Goal: Transaction & Acquisition: Purchase product/service

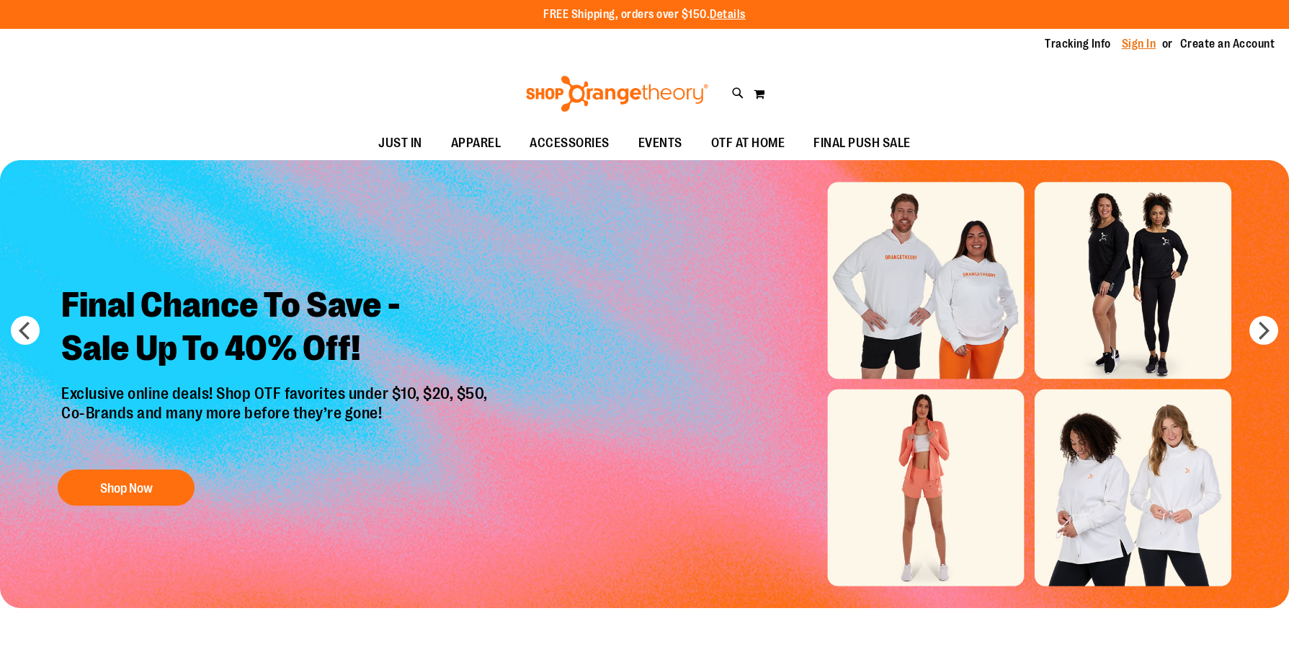
click at [1146, 41] on link "Sign In" at bounding box center [1139, 44] width 35 height 16
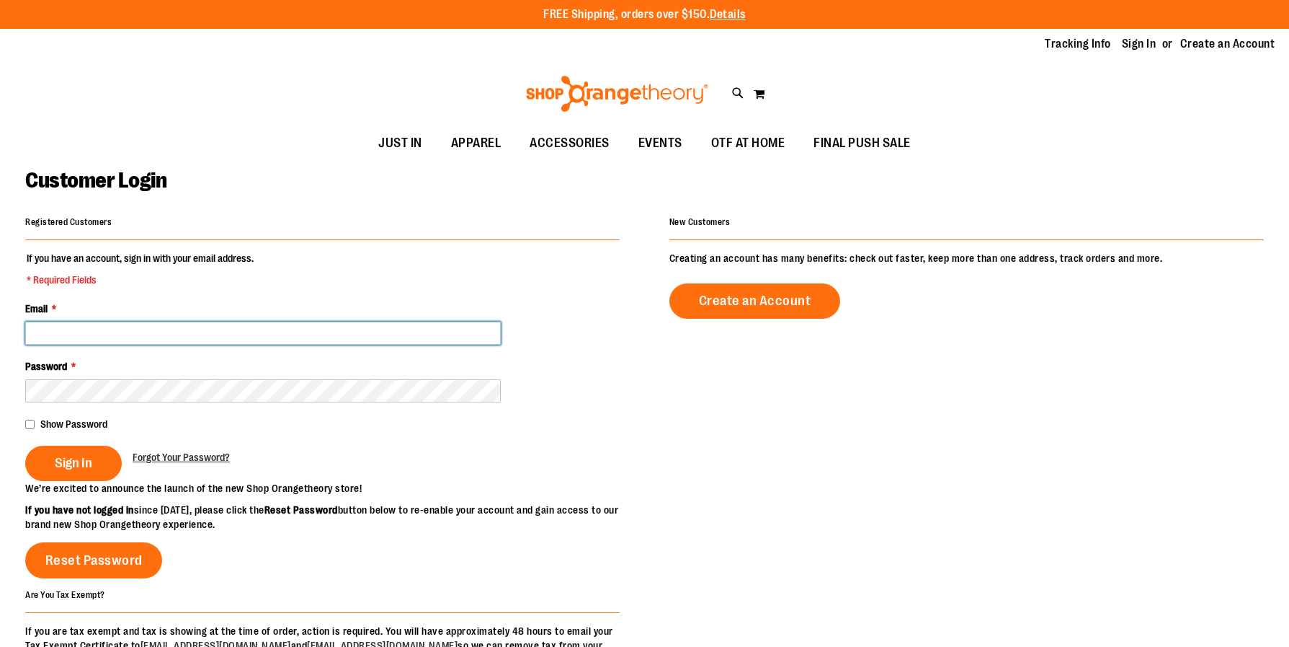
click at [364, 337] on input "Email *" at bounding box center [263, 332] width 476 height 23
type input "**********"
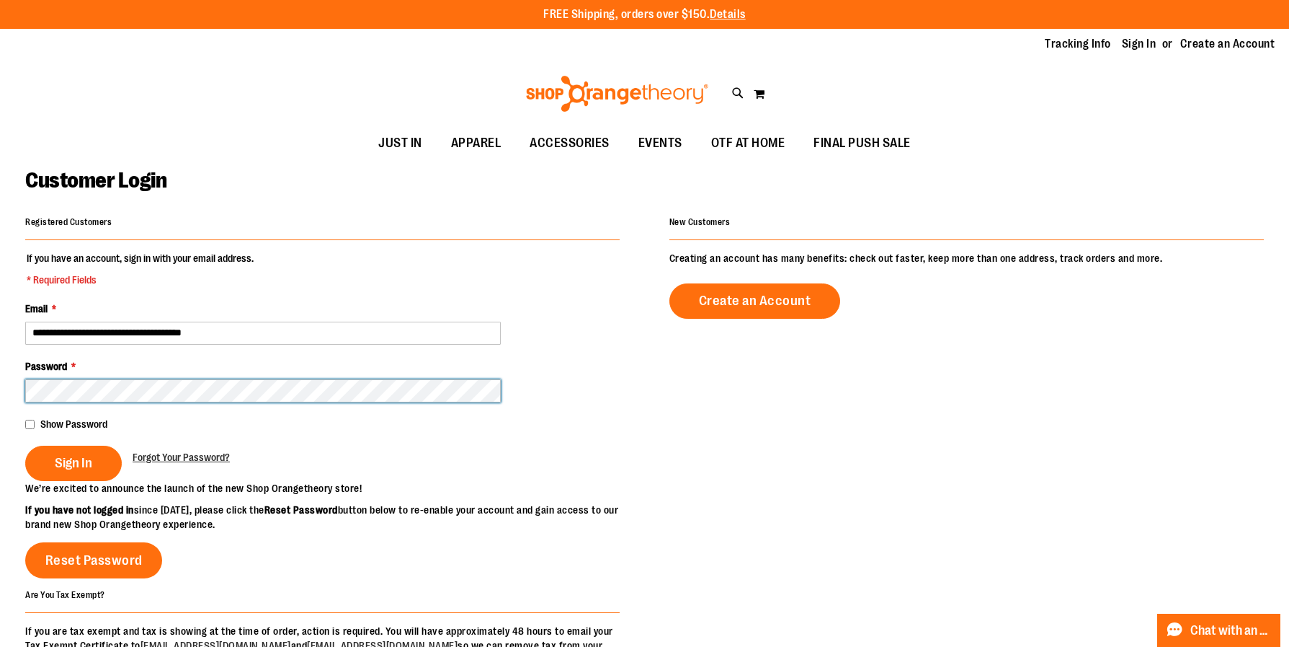
click at [25, 445] on button "Sign In" at bounding box center [73, 462] width 97 height 35
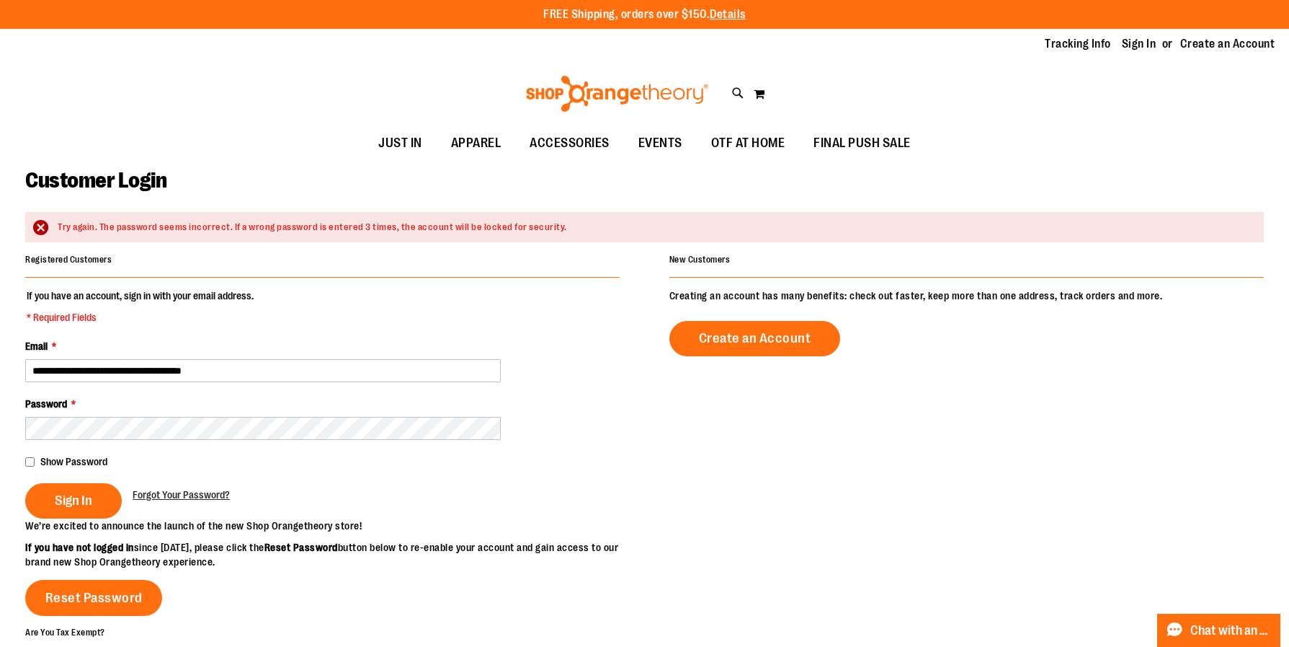
click at [93, 463] on span "Show Password" at bounding box center [73, 462] width 67 height 12
click at [25, 483] on button "Sign In" at bounding box center [73, 500] width 97 height 35
click at [59, 474] on fieldset "**********" at bounding box center [322, 403] width 595 height 230
click at [56, 468] on div "Show Password" at bounding box center [322, 461] width 595 height 14
click at [53, 462] on span "Show Password" at bounding box center [73, 462] width 67 height 12
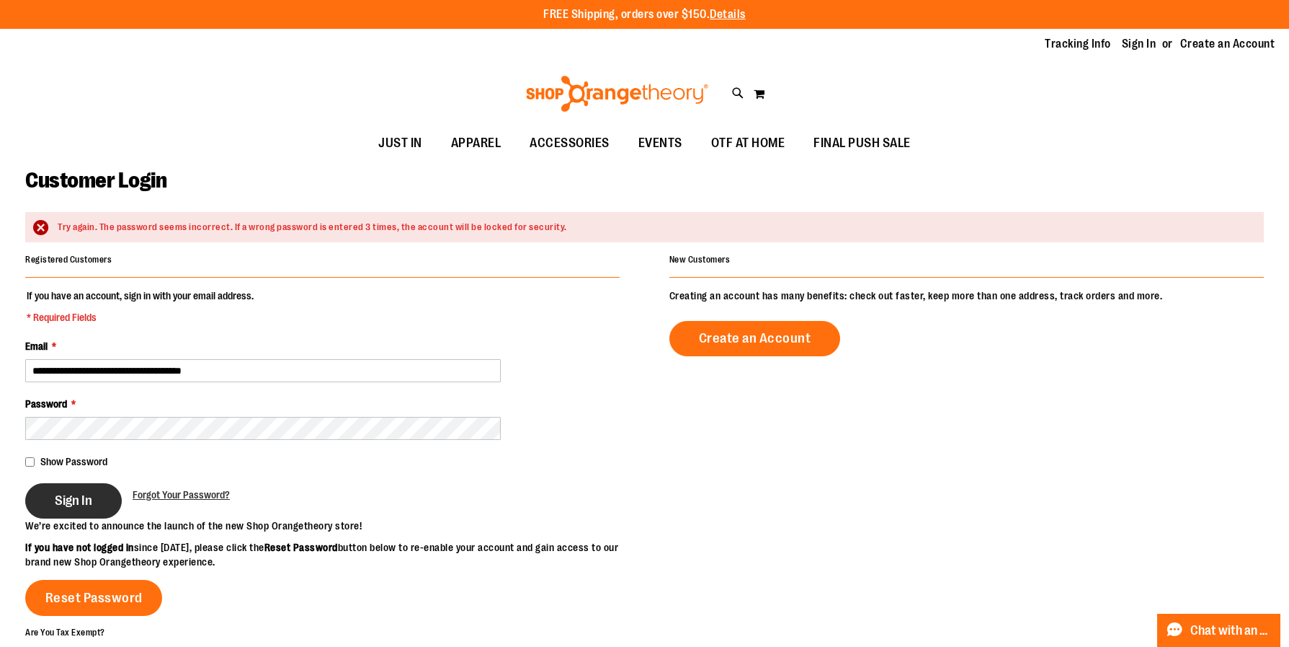
click at [84, 502] on span "Sign In" at bounding box center [73, 500] width 37 height 16
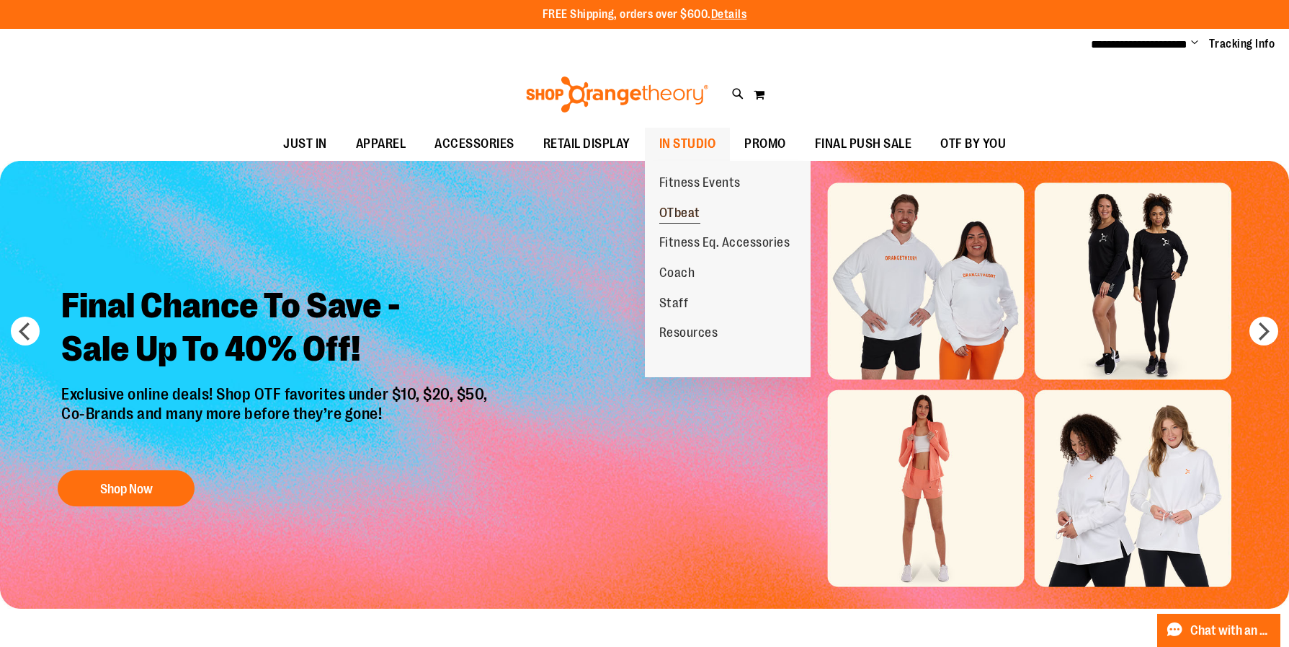
click at [686, 210] on span "OTbeat" at bounding box center [679, 214] width 41 height 18
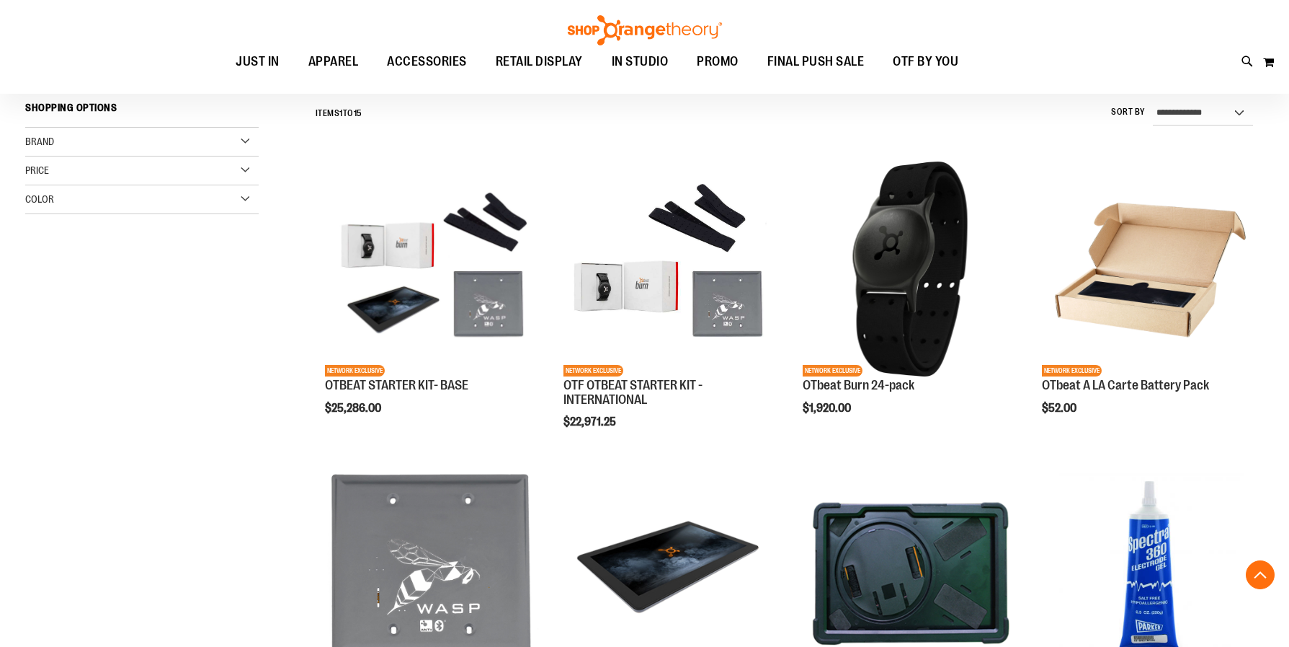
scroll to position [422, 0]
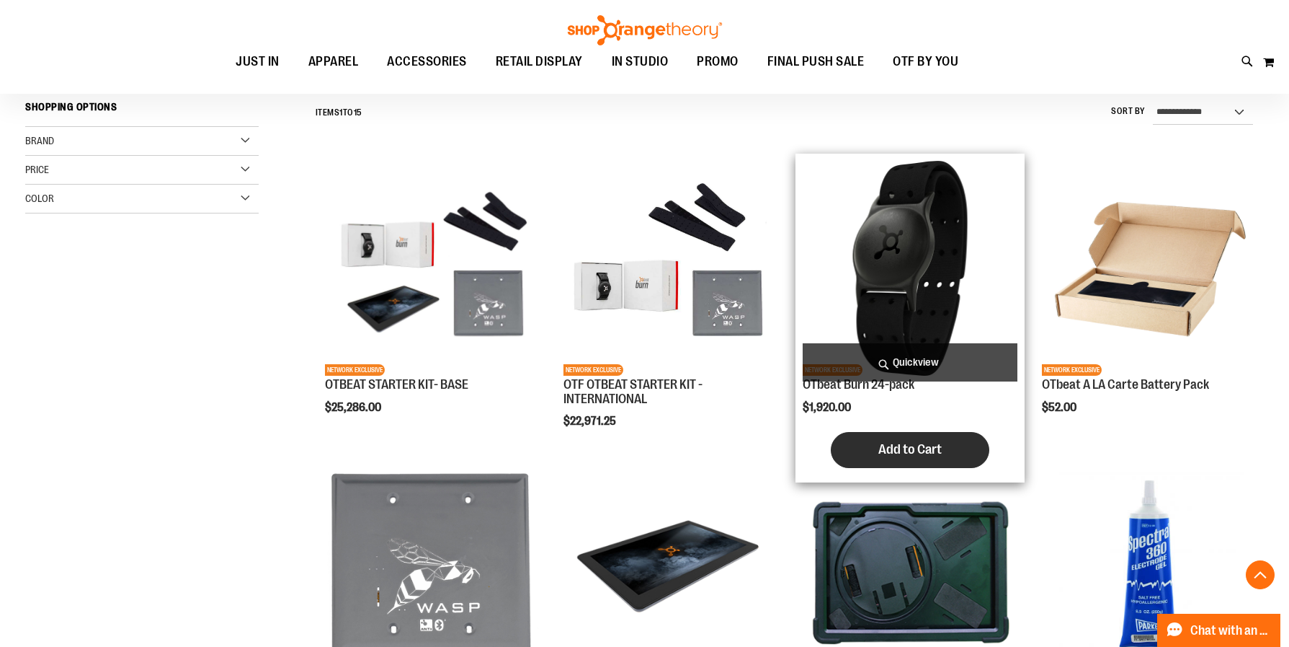
click at [881, 445] on span "Add to Cart" at bounding box center [910, 449] width 63 height 16
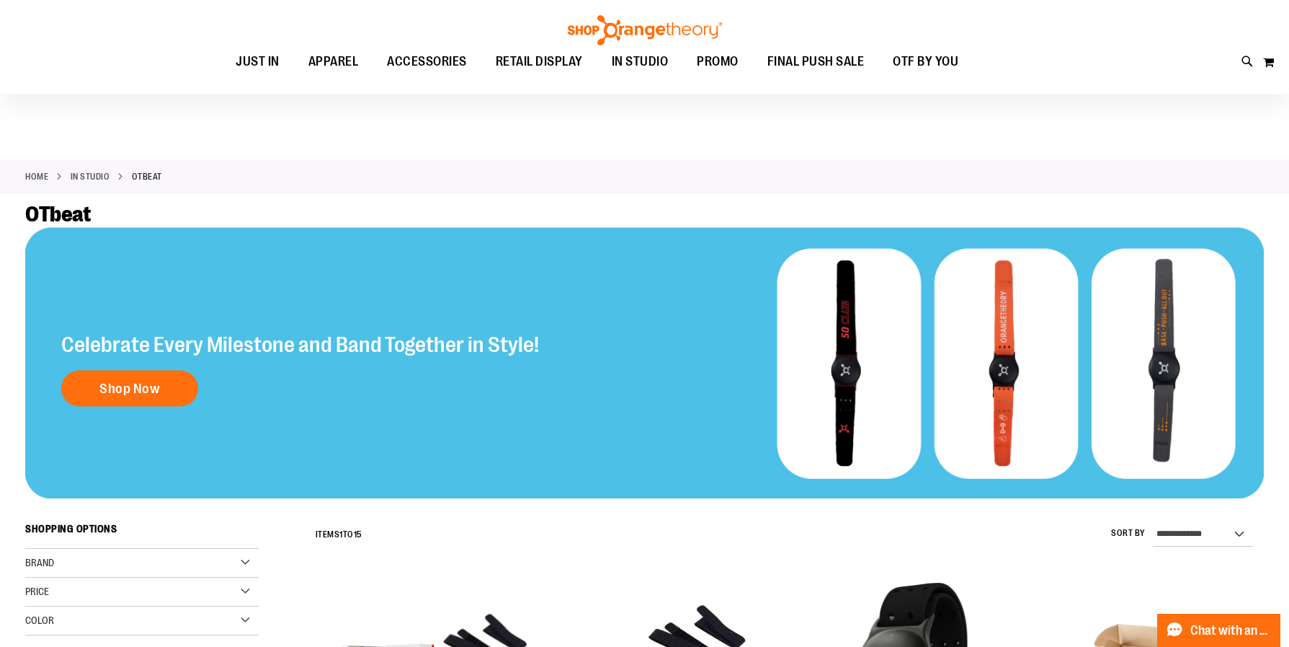
scroll to position [658, 0]
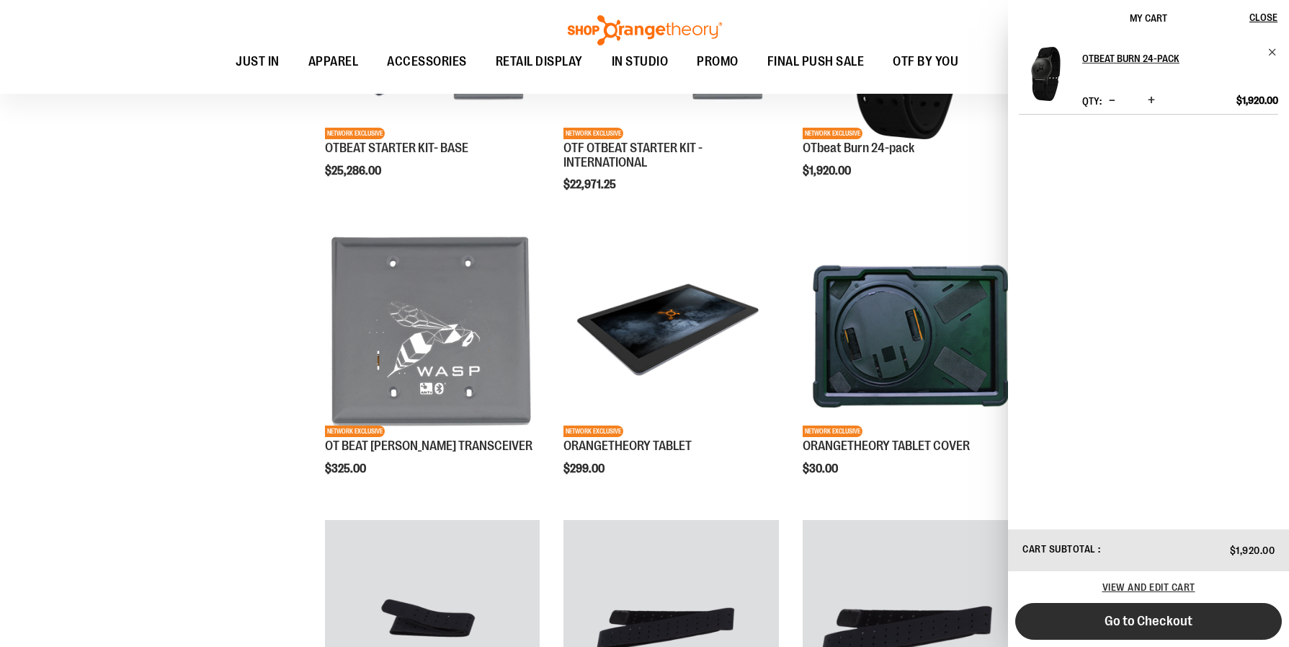
click at [1108, 613] on span "Go to Checkout" at bounding box center [1149, 621] width 88 height 16
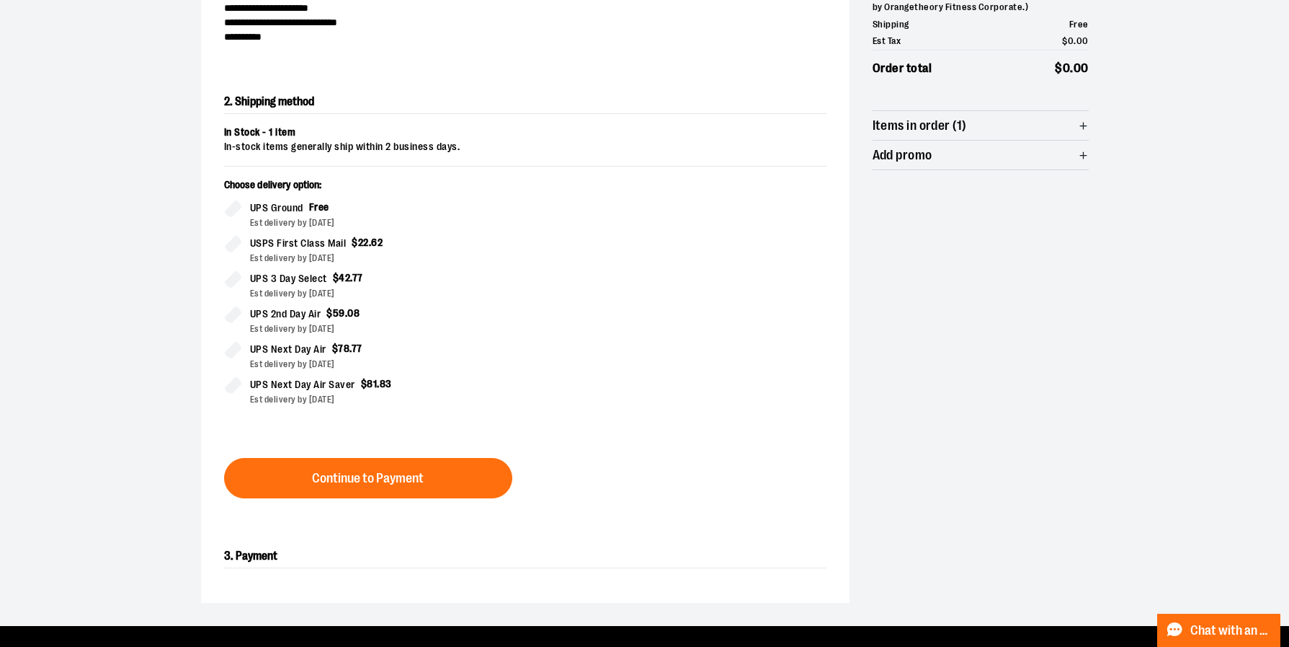
scroll to position [249, 0]
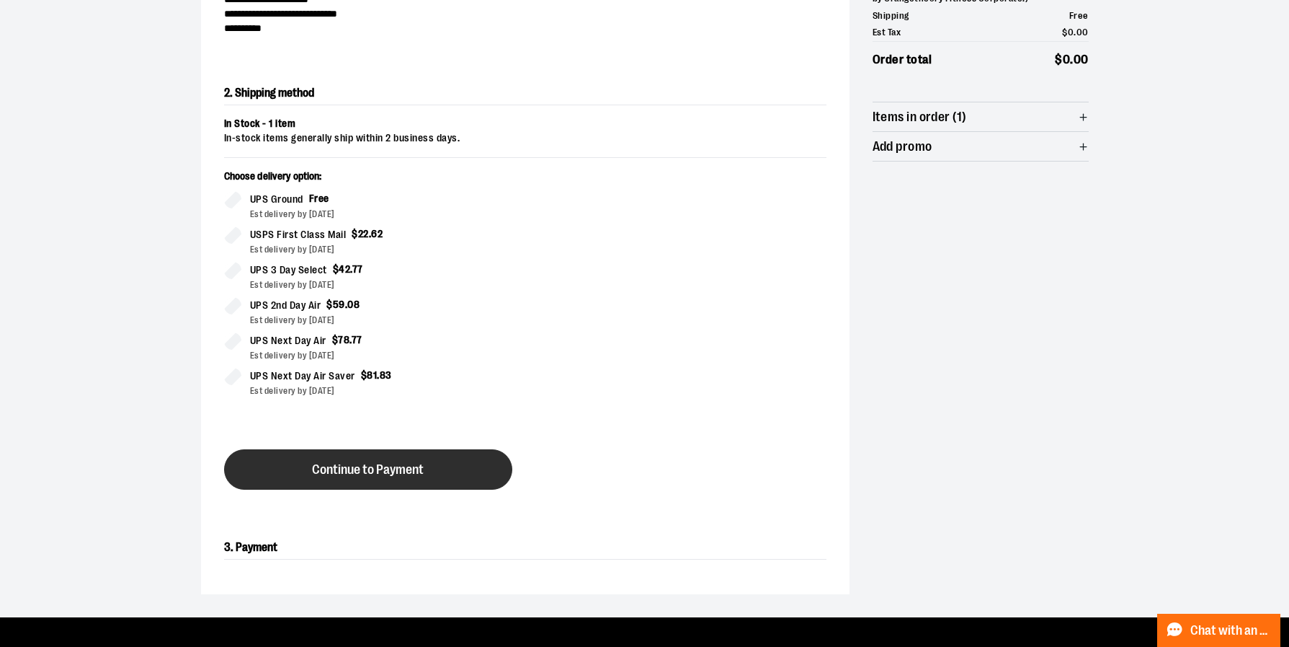
click at [450, 475] on button "Continue to Payment" at bounding box center [368, 469] width 288 height 40
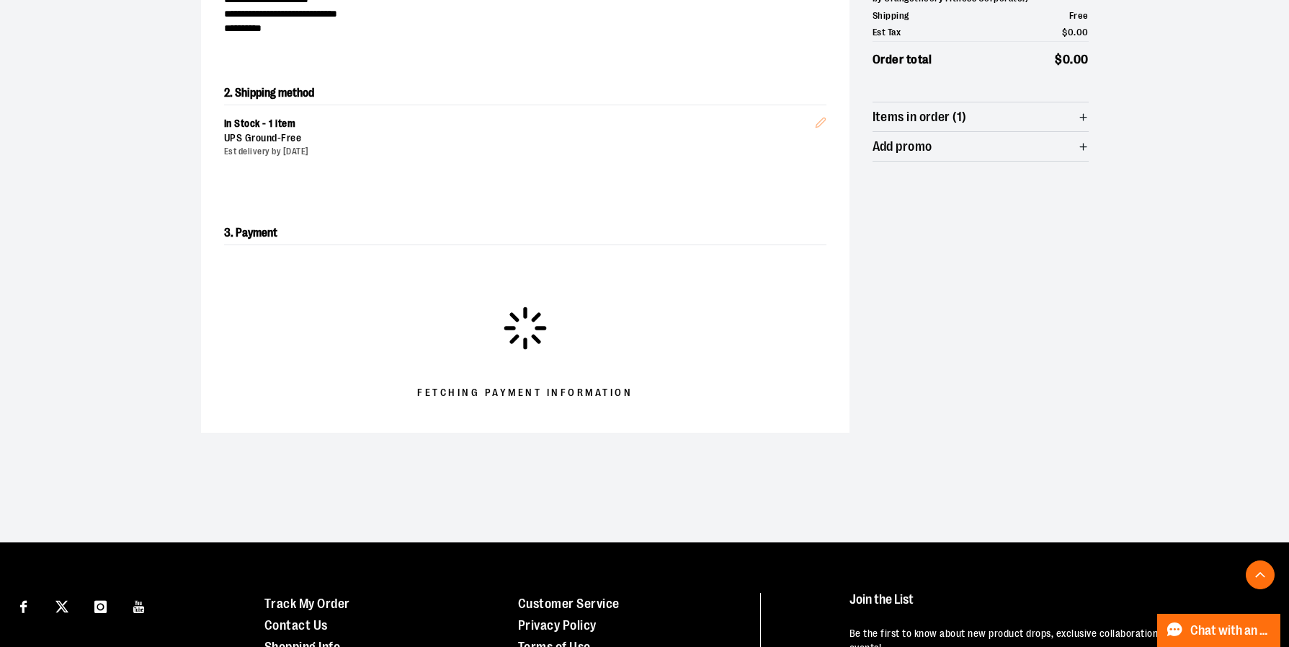
click at [1258, 397] on div at bounding box center [644, 397] width 1289 height 0
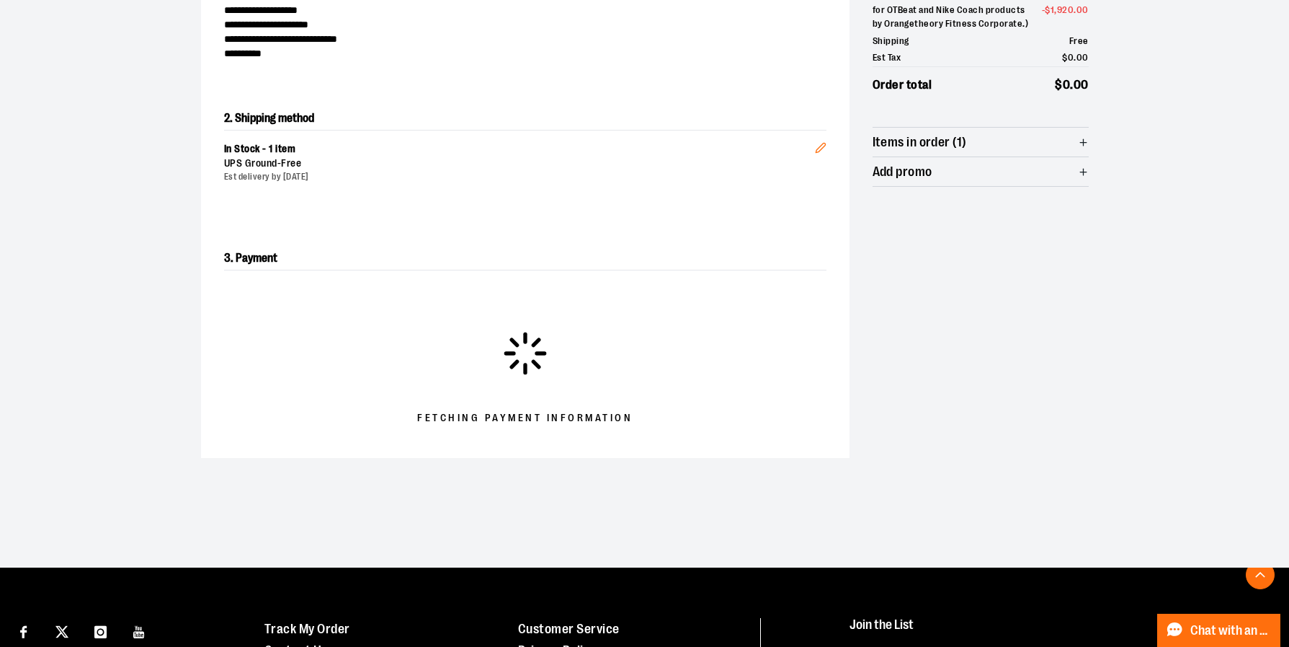
scroll to position [223, 0]
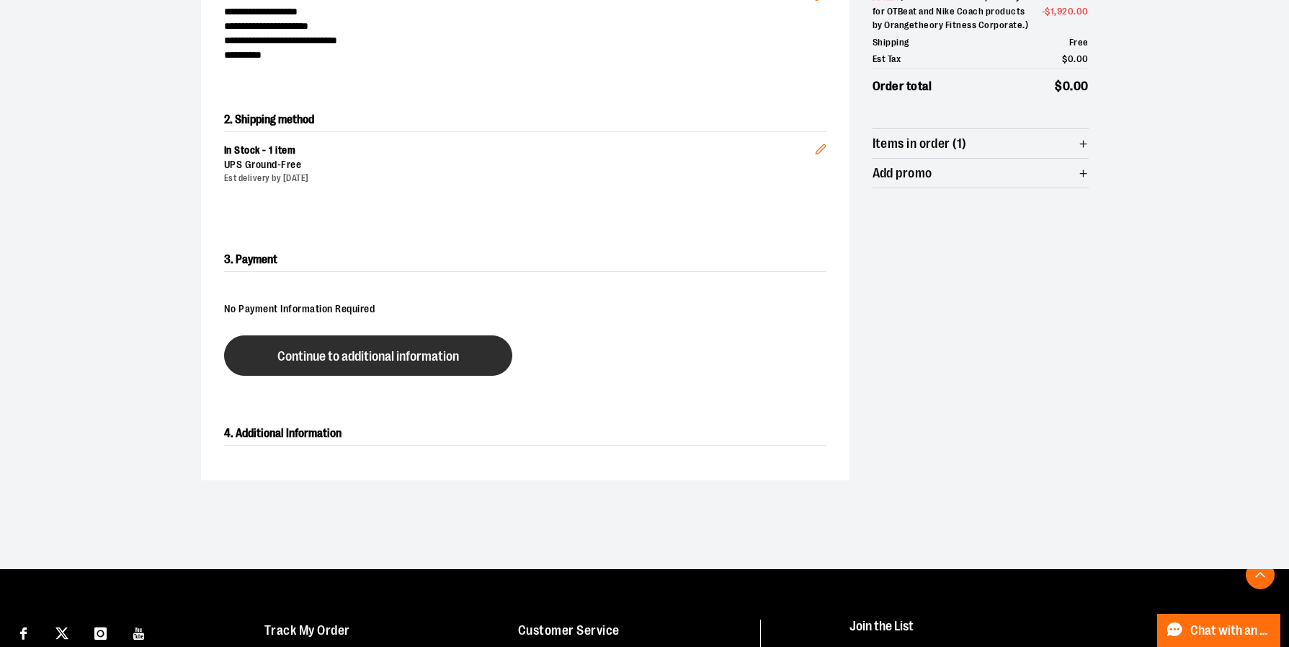
click at [334, 368] on button "Continue to additional information" at bounding box center [368, 355] width 288 height 40
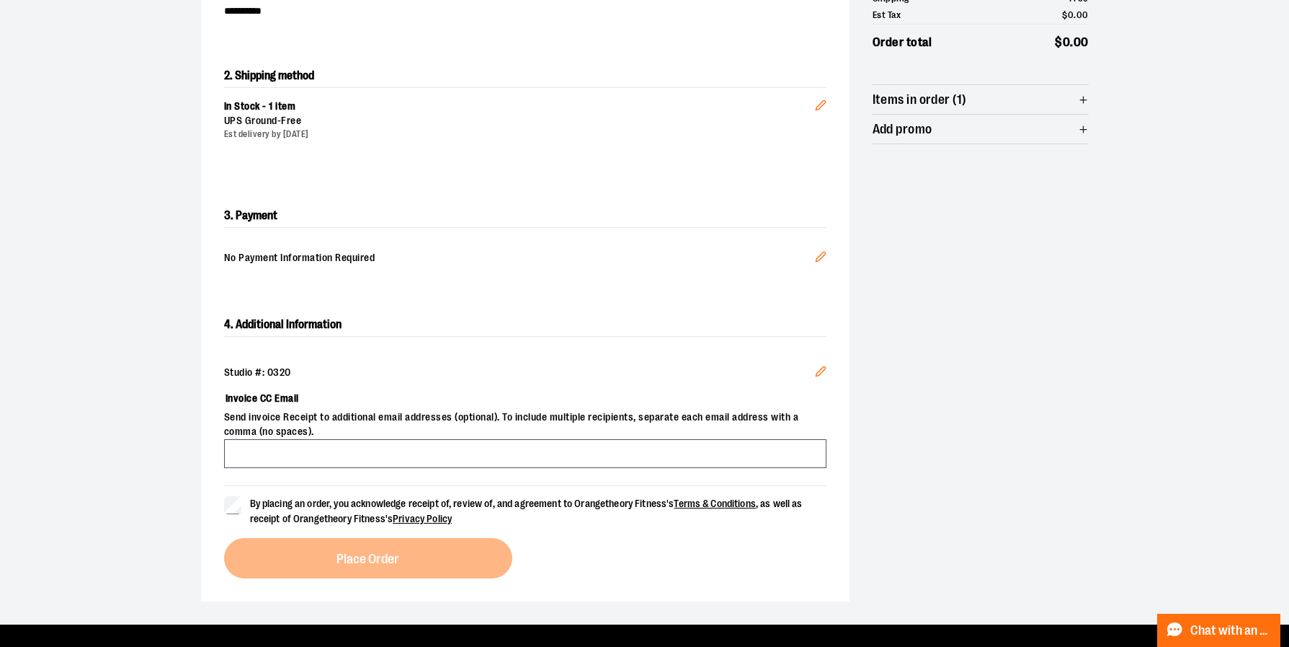
scroll to position [267, 0]
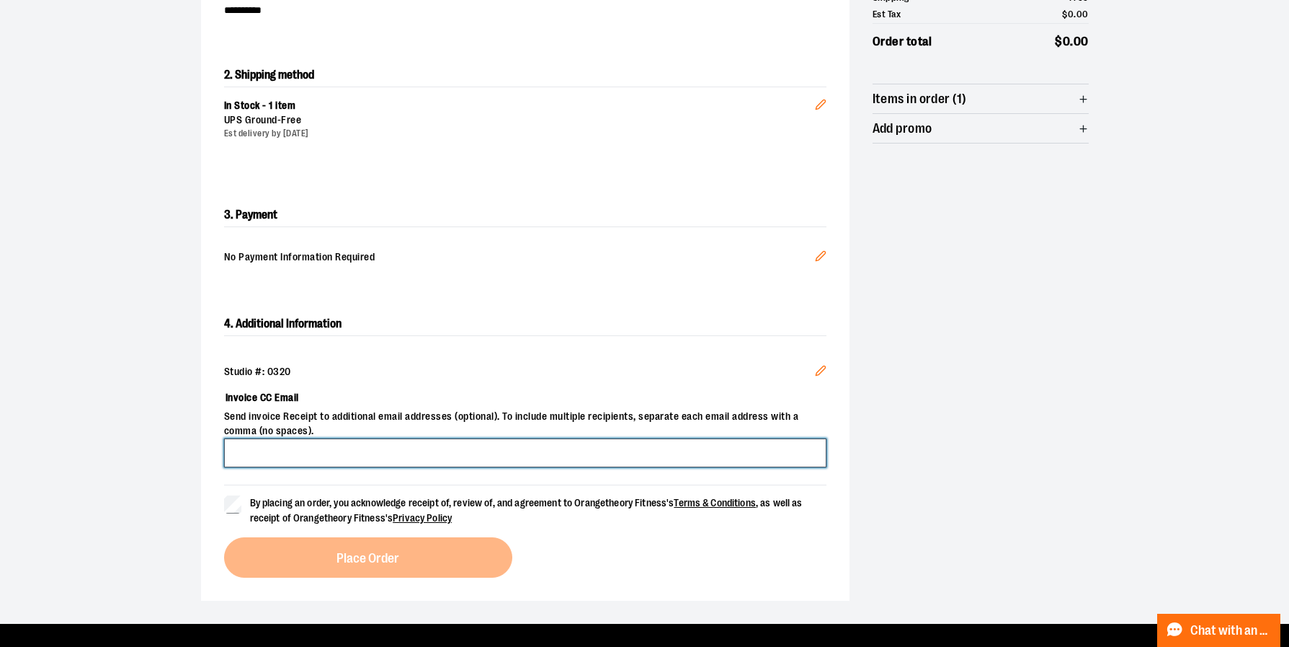
click at [370, 463] on input "Invoice CC Email" at bounding box center [525, 452] width 603 height 29
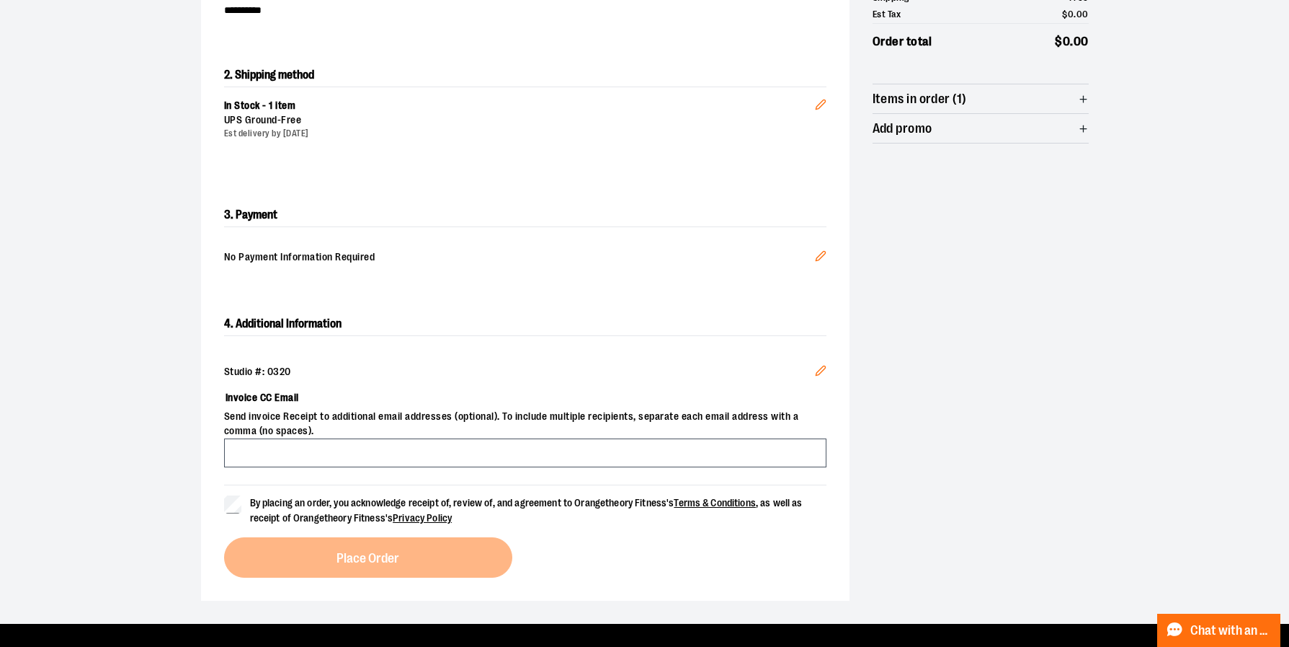
click at [104, 501] on section "**********" at bounding box center [644, 227] width 1289 height 791
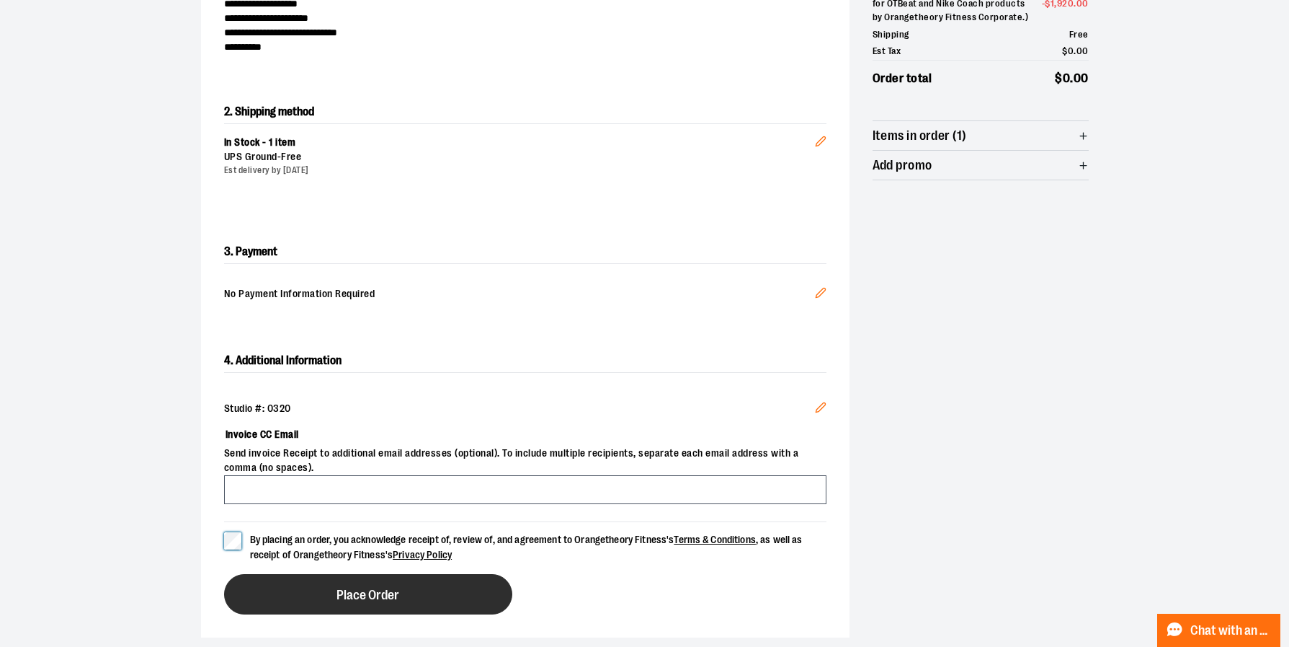
scroll to position [231, 0]
click at [383, 598] on span "Place Order" at bounding box center [368, 594] width 63 height 14
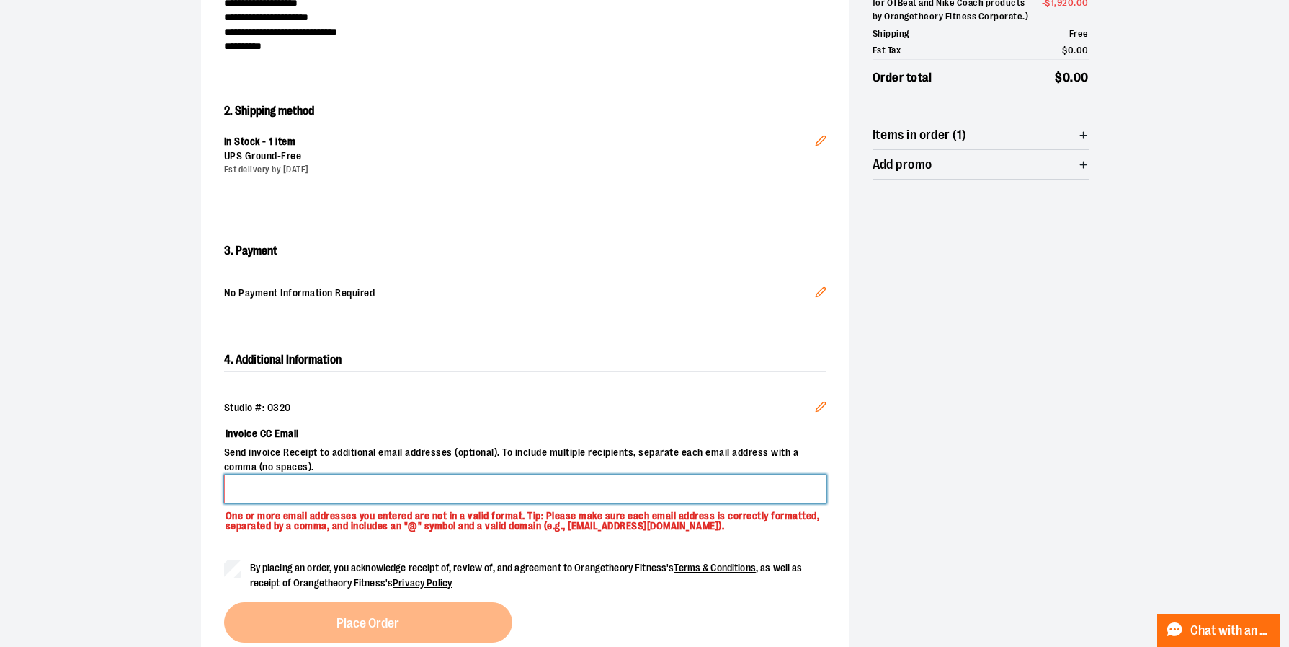
click at [571, 480] on input "Invoice CC Email" at bounding box center [525, 488] width 603 height 29
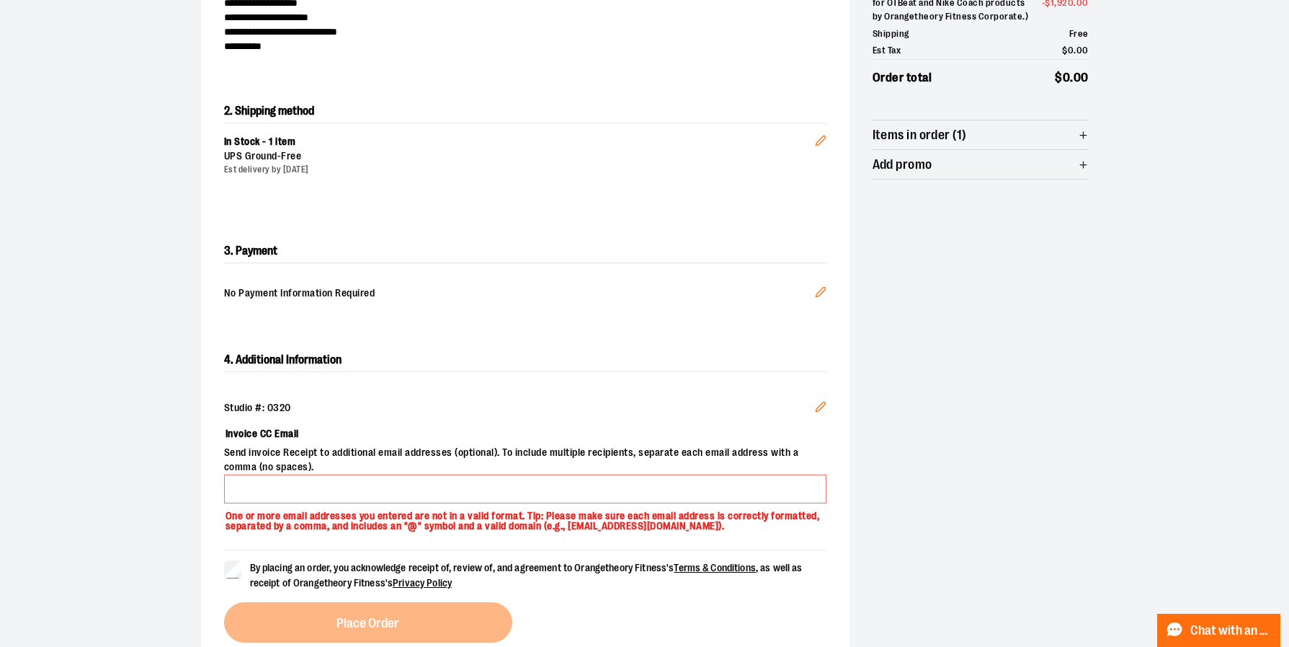
click at [555, 430] on label "Invoice CC Email" at bounding box center [525, 433] width 603 height 25
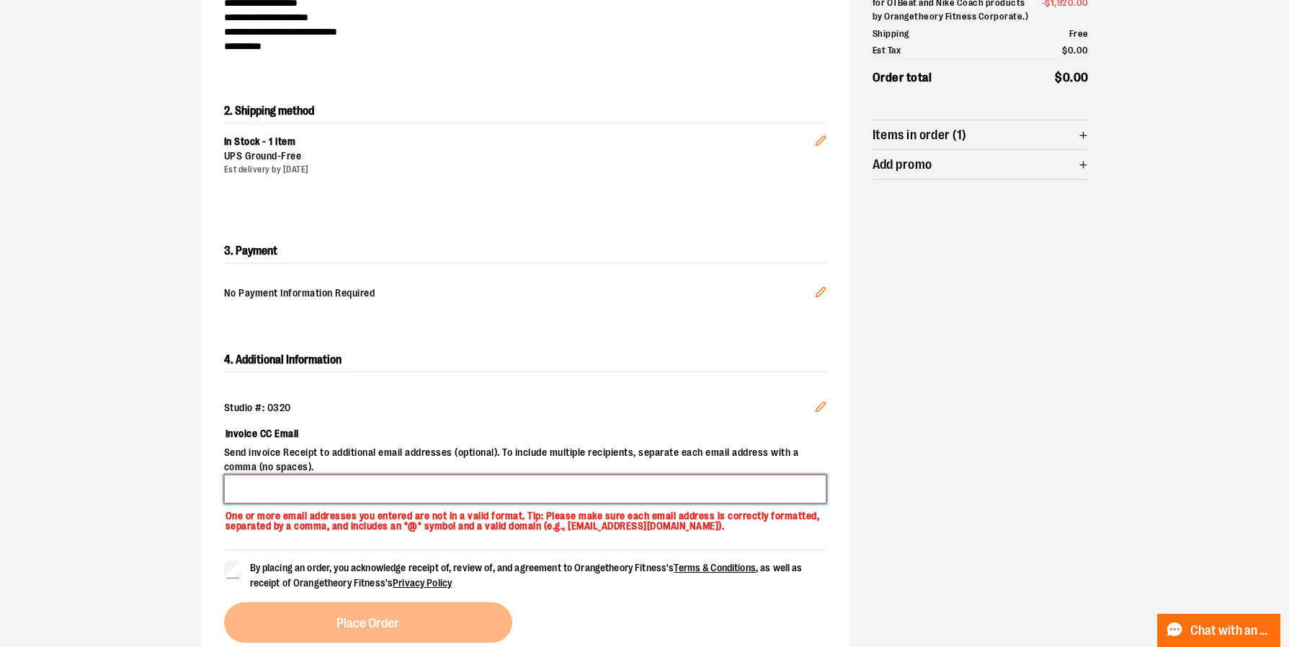
click at [555, 474] on input "Invoice CC Email" at bounding box center [525, 488] width 603 height 29
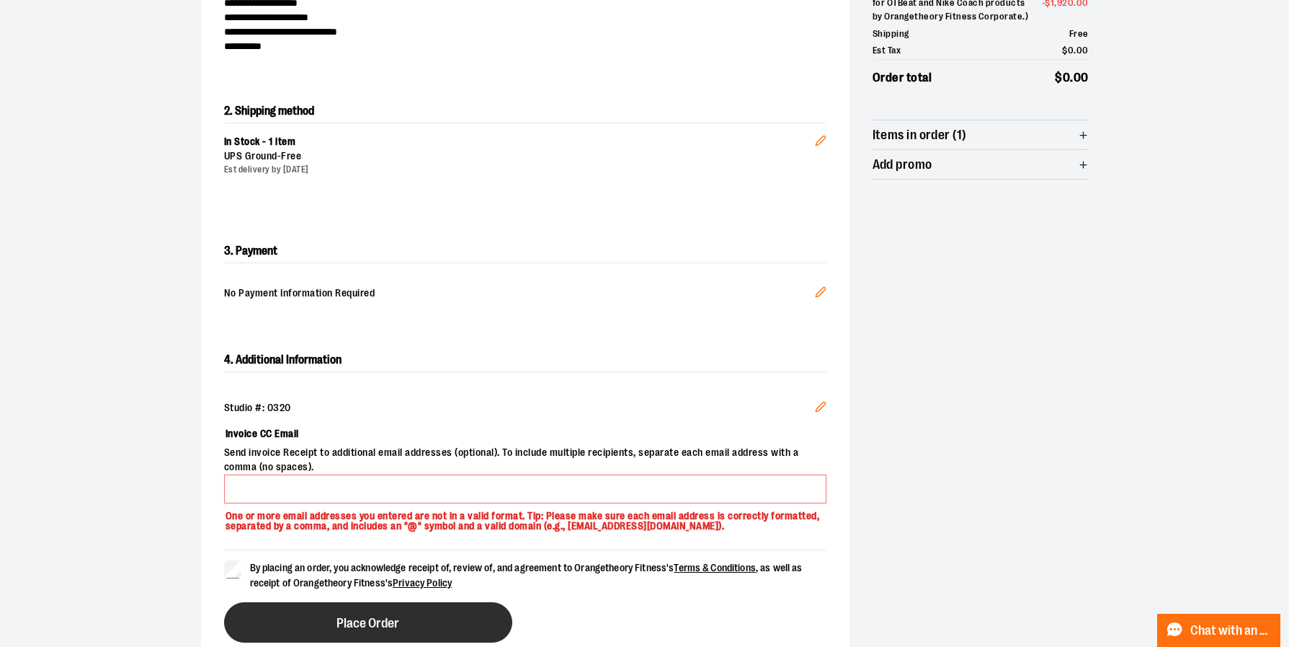
click at [298, 614] on button "Place Order" at bounding box center [368, 622] width 288 height 40
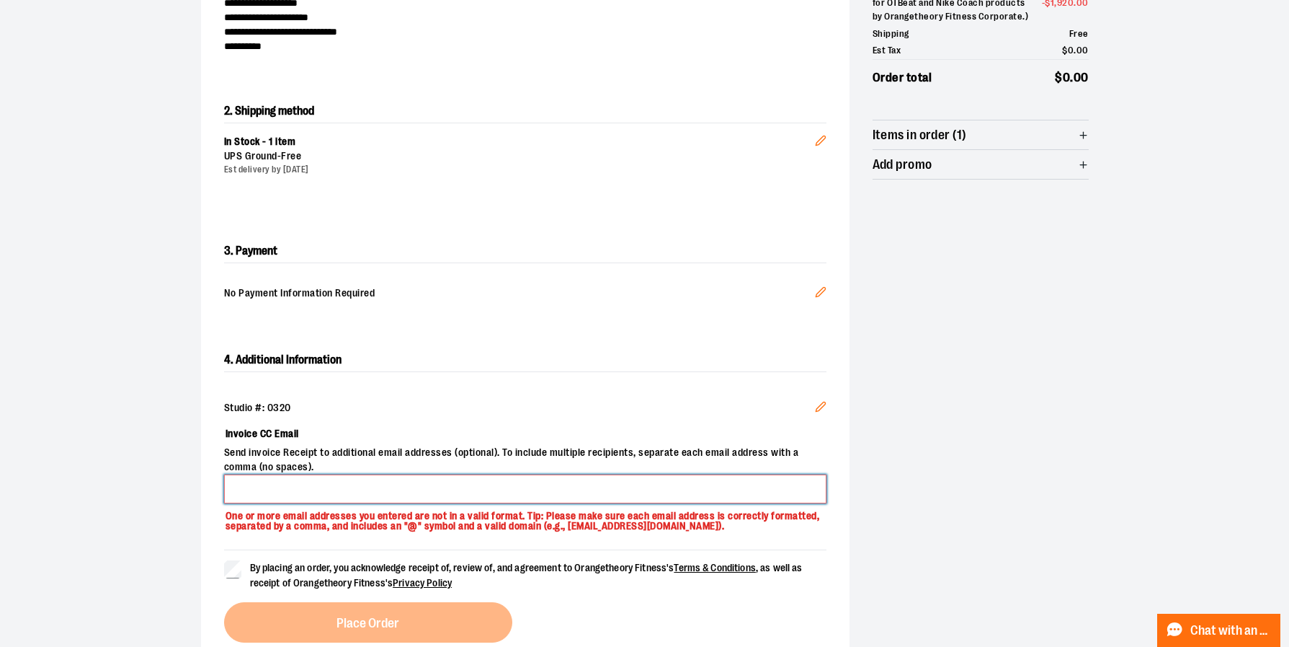
click at [302, 482] on input "Invoice CC Email" at bounding box center [525, 488] width 603 height 29
type input "**********"
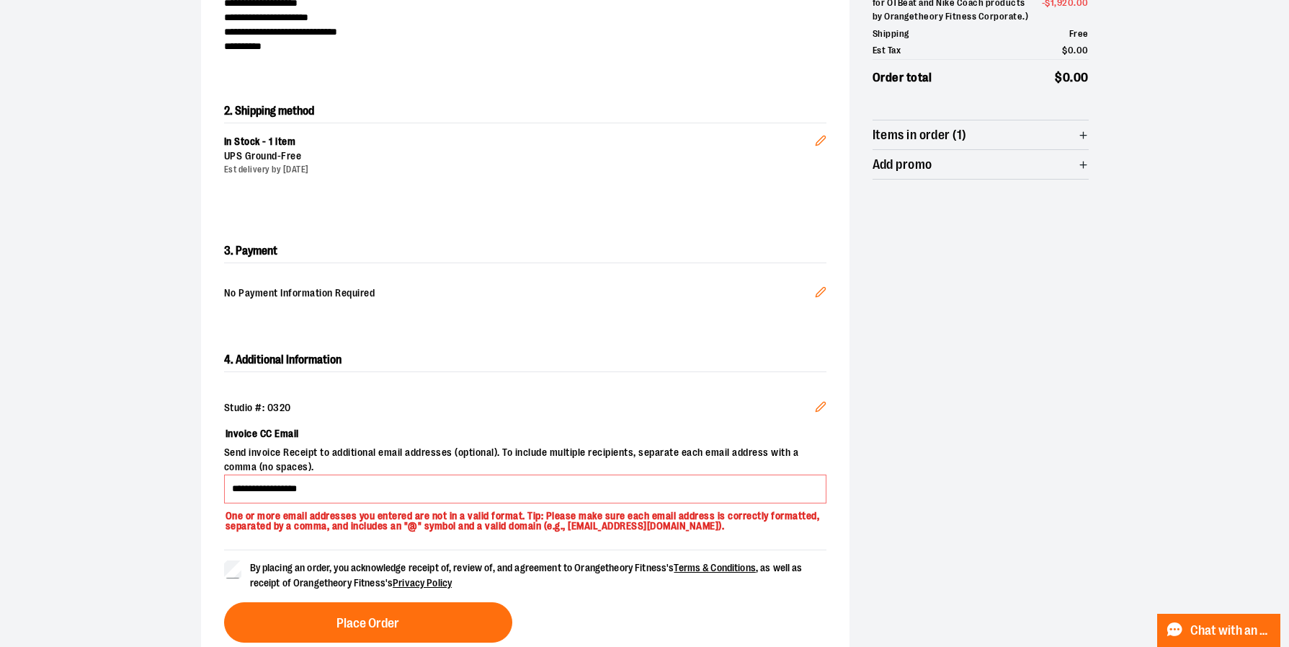
click at [313, 596] on div "By placing an order, you acknowledge receipt of, review of, and agreement to Or…" at bounding box center [525, 595] width 603 height 93
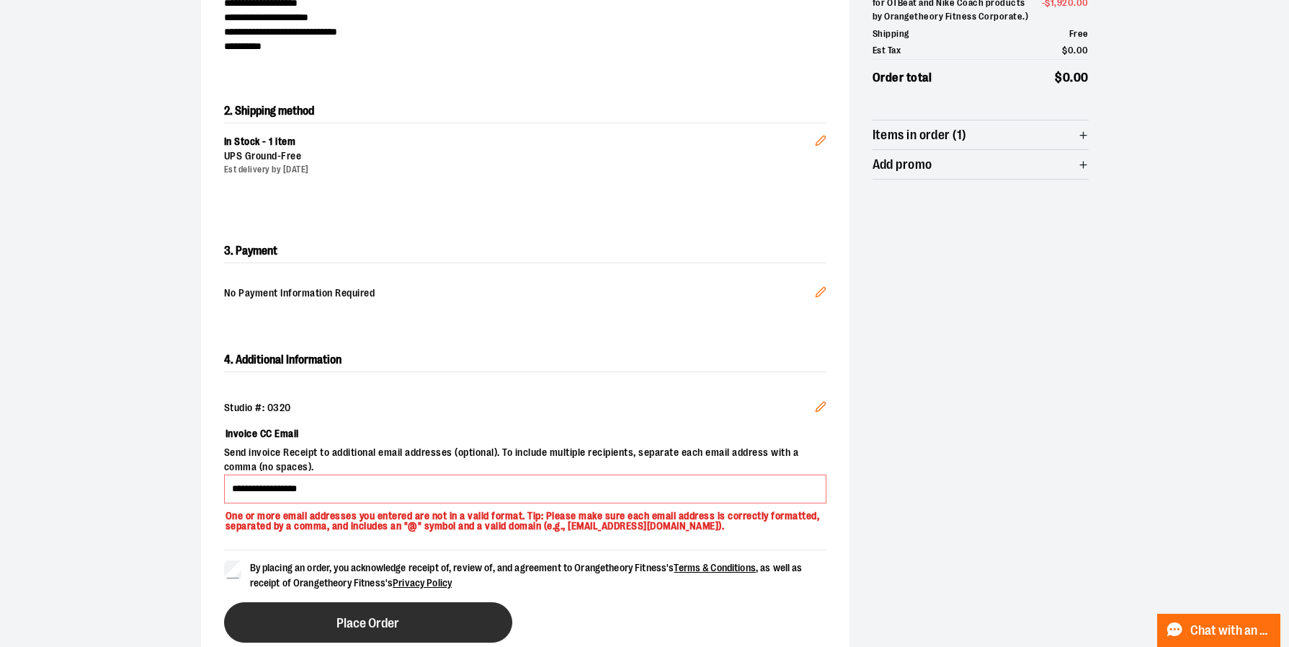
click at [312, 613] on button "Place Order" at bounding box center [368, 622] width 288 height 40
